Goal: Task Accomplishment & Management: Manage account settings

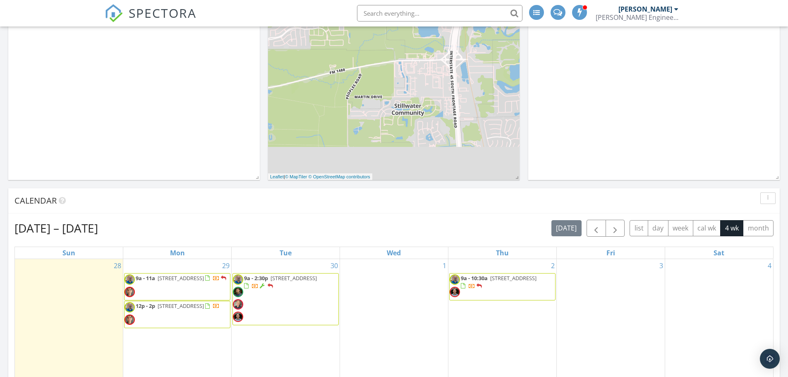
scroll to position [124, 0]
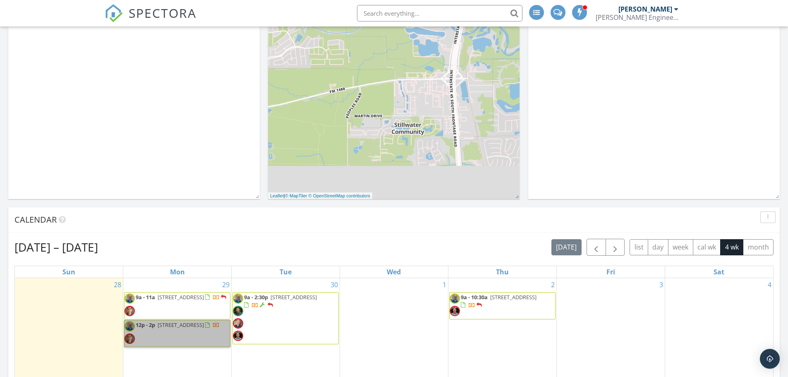
drag, startPoint x: 195, startPoint y: 319, endPoint x: 190, endPoint y: 331, distance: 12.4
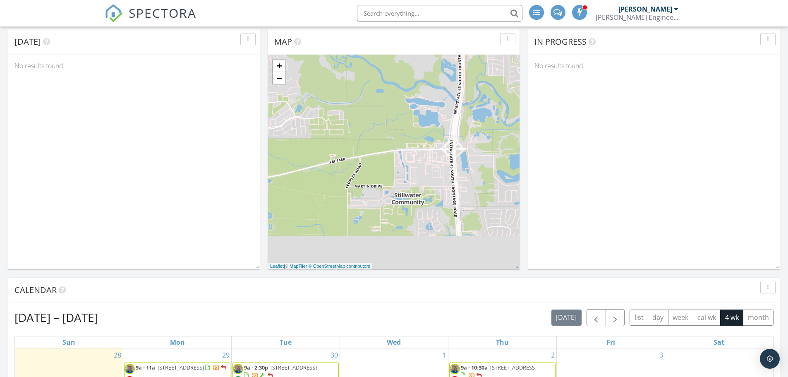
scroll to position [166, 0]
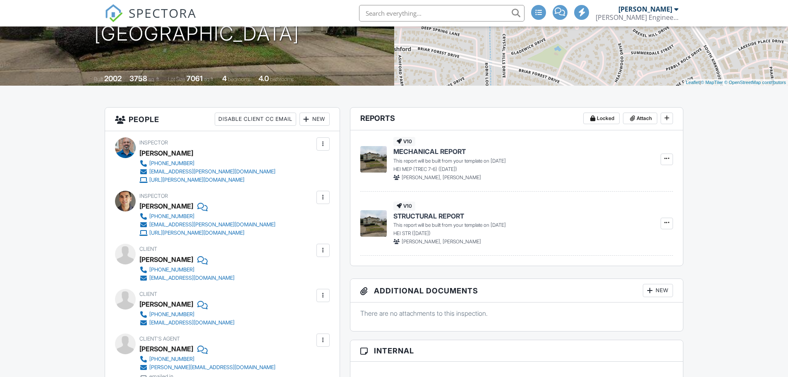
scroll to position [83, 0]
